Goal: Communication & Community: Answer question/provide support

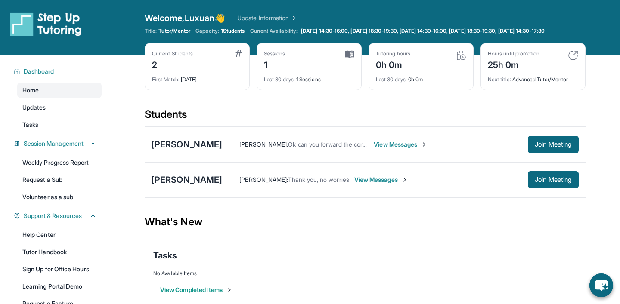
click at [374, 149] on span "View Messages" at bounding box center [401, 144] width 54 height 9
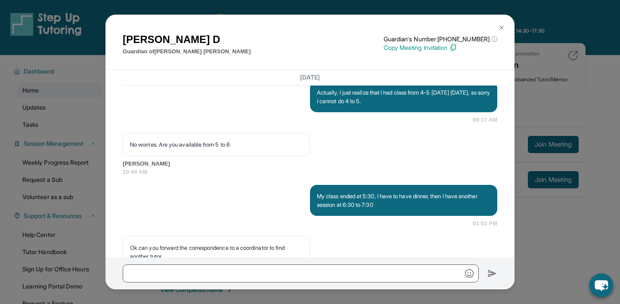
scroll to position [1509, 0]
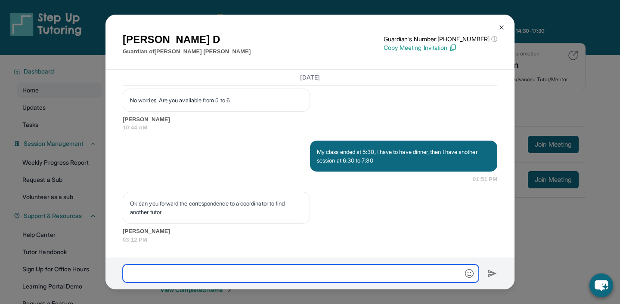
click at [279, 274] on input "text" at bounding box center [301, 274] width 356 height 18
type input "****"
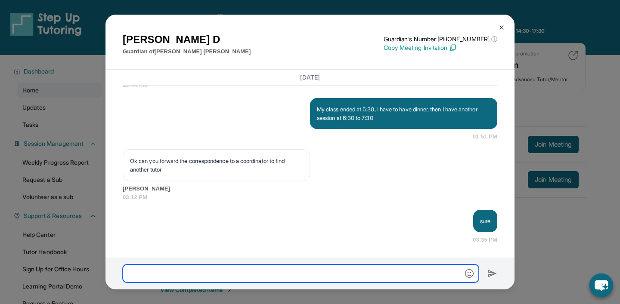
scroll to position [1552, 0]
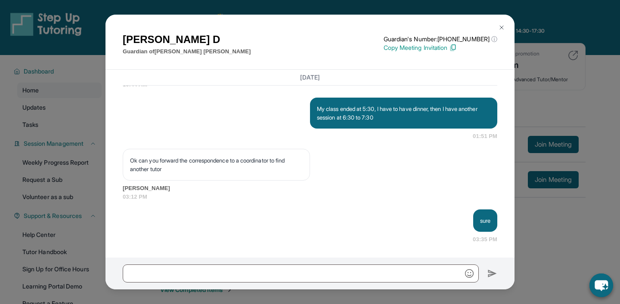
click at [605, 114] on div "[PERSON_NAME] of [PERSON_NAME] Guardian's Number: [PHONE_NUMBER] ⓘ This isn't t…" at bounding box center [310, 152] width 620 height 304
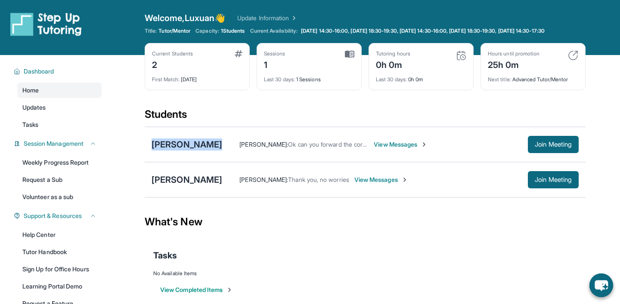
drag, startPoint x: 146, startPoint y: 150, endPoint x: 210, endPoint y: 151, distance: 64.1
click at [210, 151] on div "[PERSON_NAME] [PERSON_NAME] D : Ok can you forward the correspondence to a coor…" at bounding box center [365, 144] width 441 height 35
copy div "[PERSON_NAME]"
click at [389, 149] on span "View Messages" at bounding box center [401, 144] width 54 height 9
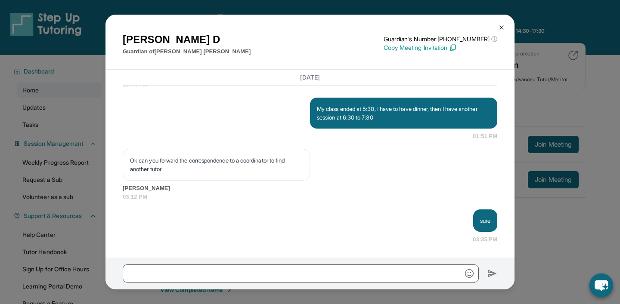
click at [500, 27] on img at bounding box center [501, 27] width 7 height 7
